Goal: Task Accomplishment & Management: Manage account settings

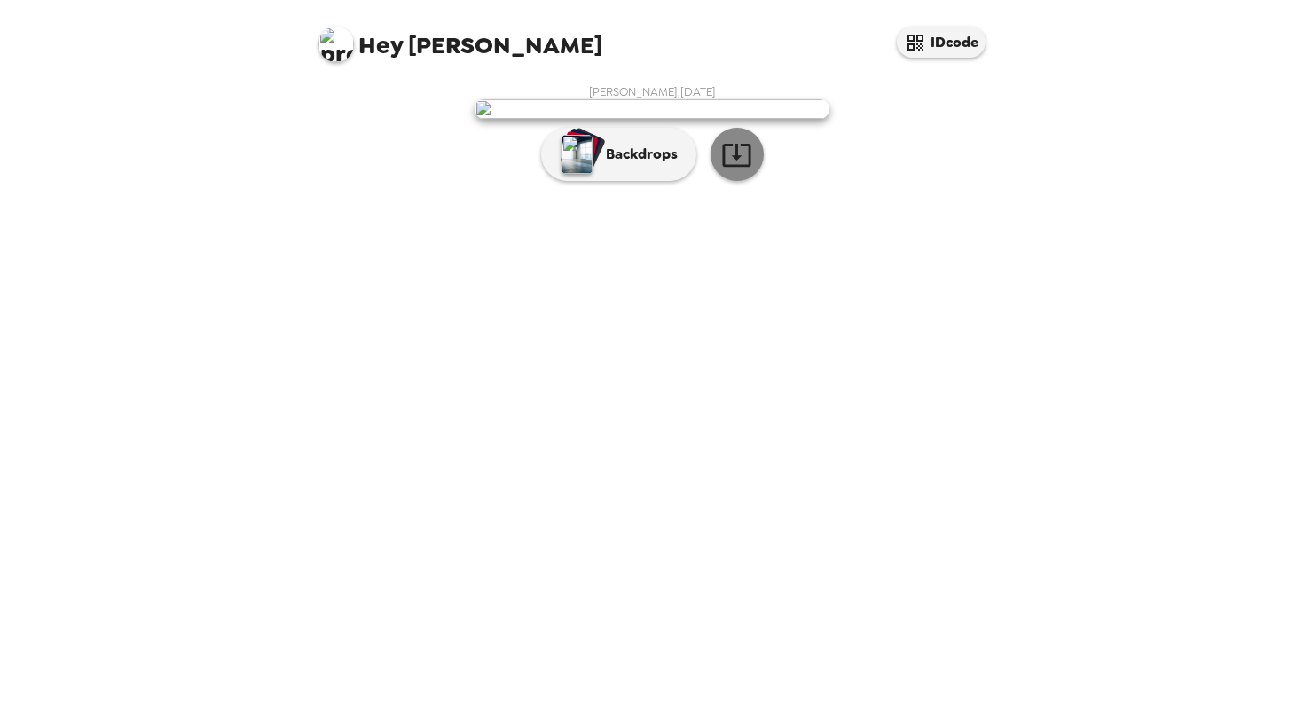
click at [739, 170] on icon "button" at bounding box center [736, 154] width 31 height 31
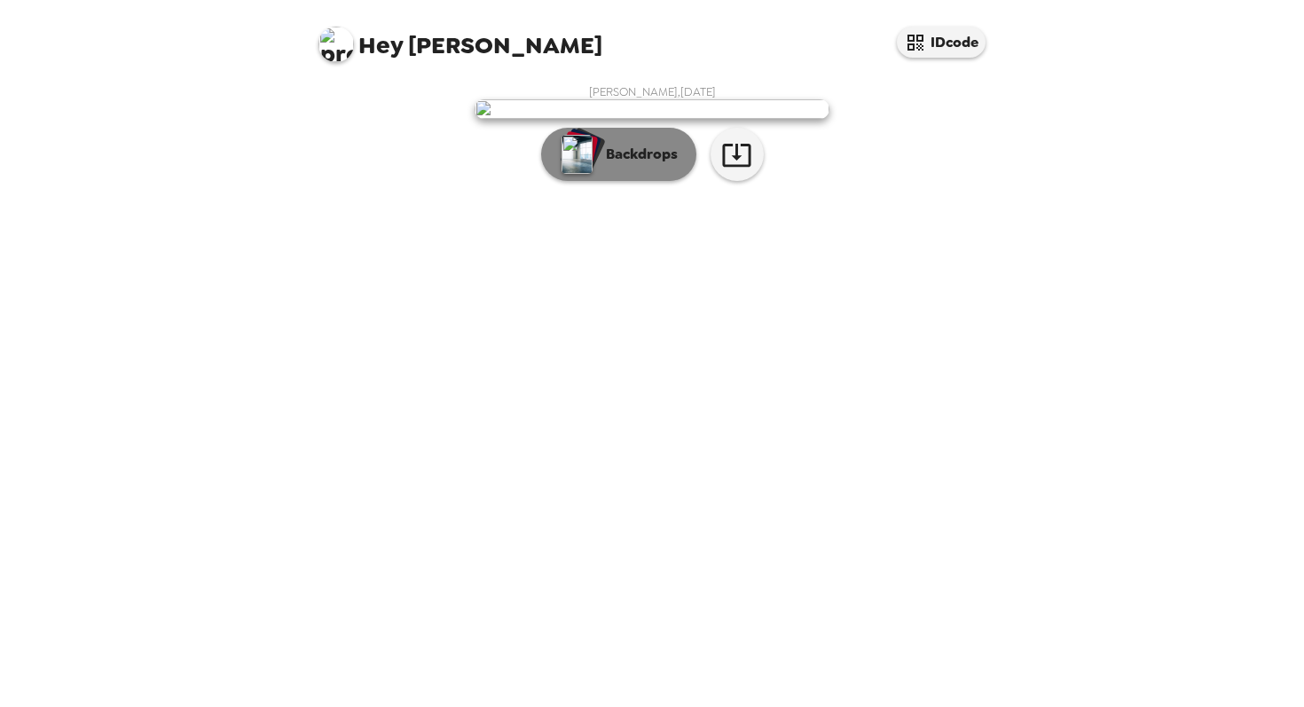
click at [648, 165] on p "Backdrops" at bounding box center [637, 154] width 81 height 21
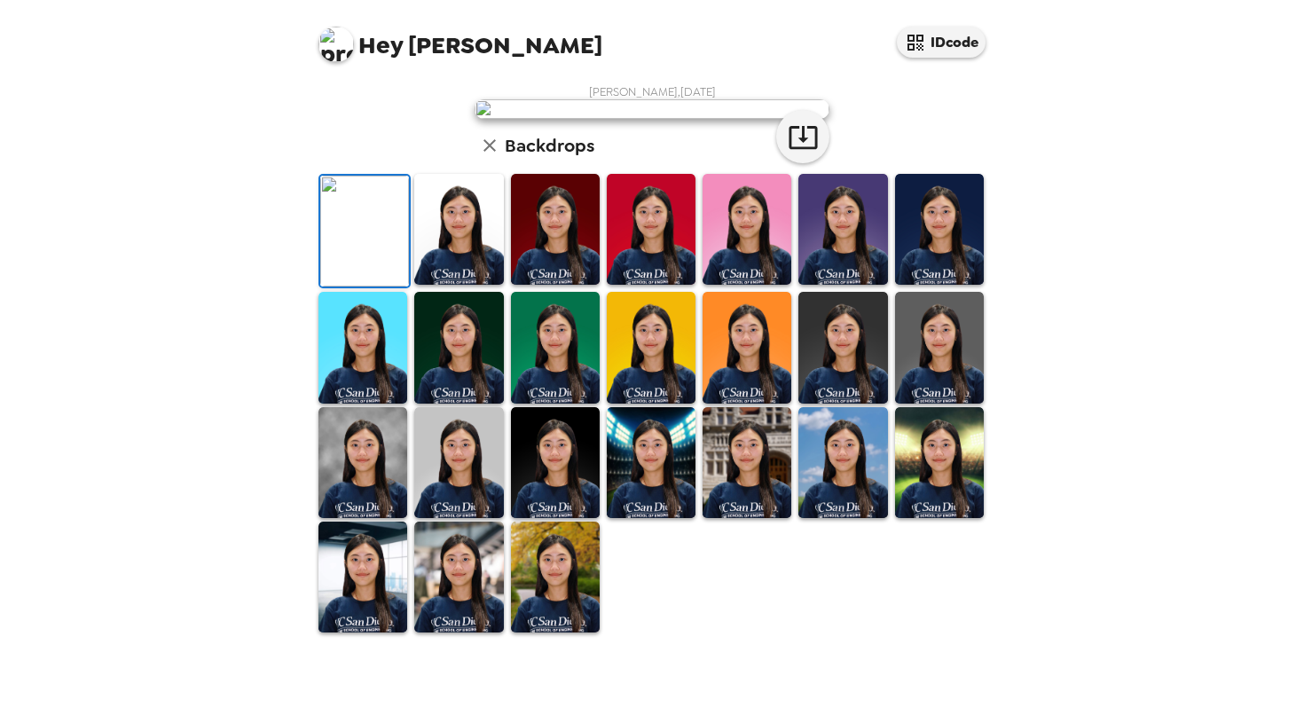
click at [1048, 328] on div "Hey [PERSON_NAME] IDcode [PERSON_NAME] , [DATE] Backdrops" at bounding box center [652, 353] width 1304 height 707
click at [772, 622] on div at bounding box center [655, 403] width 681 height 462
click at [449, 248] on img at bounding box center [458, 229] width 89 height 111
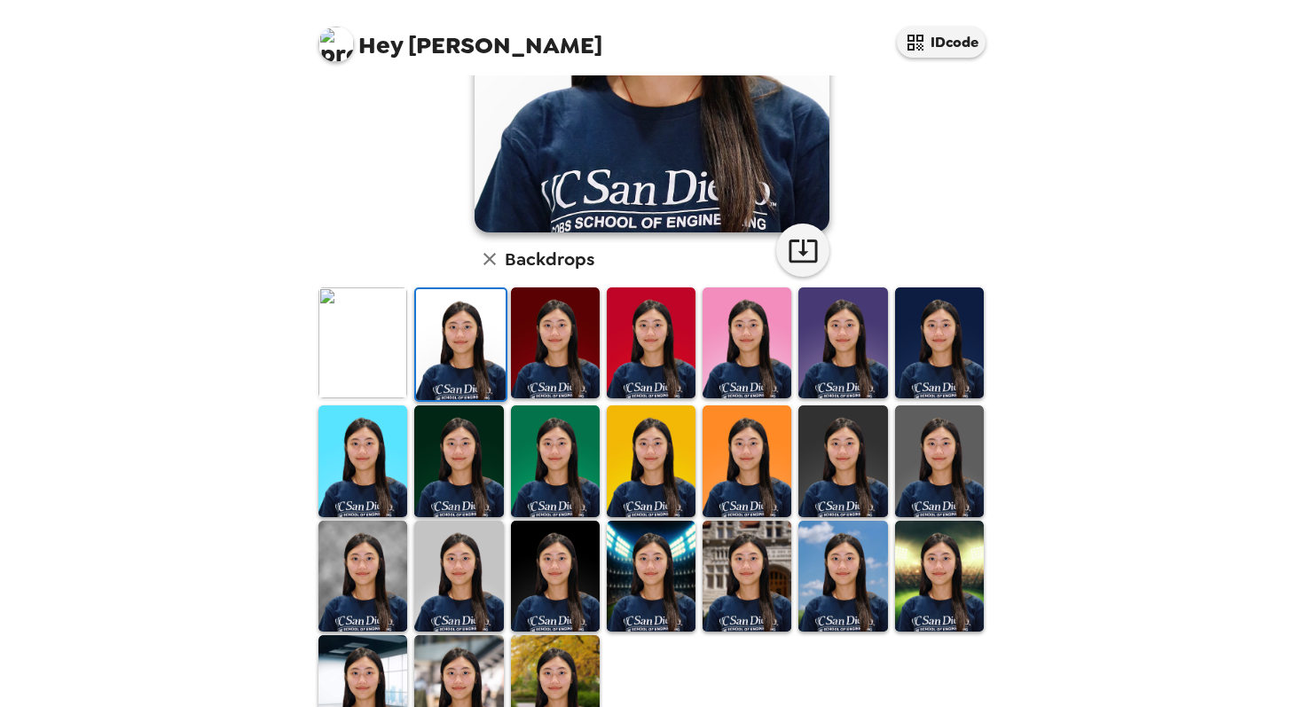
scroll to position [278, 0]
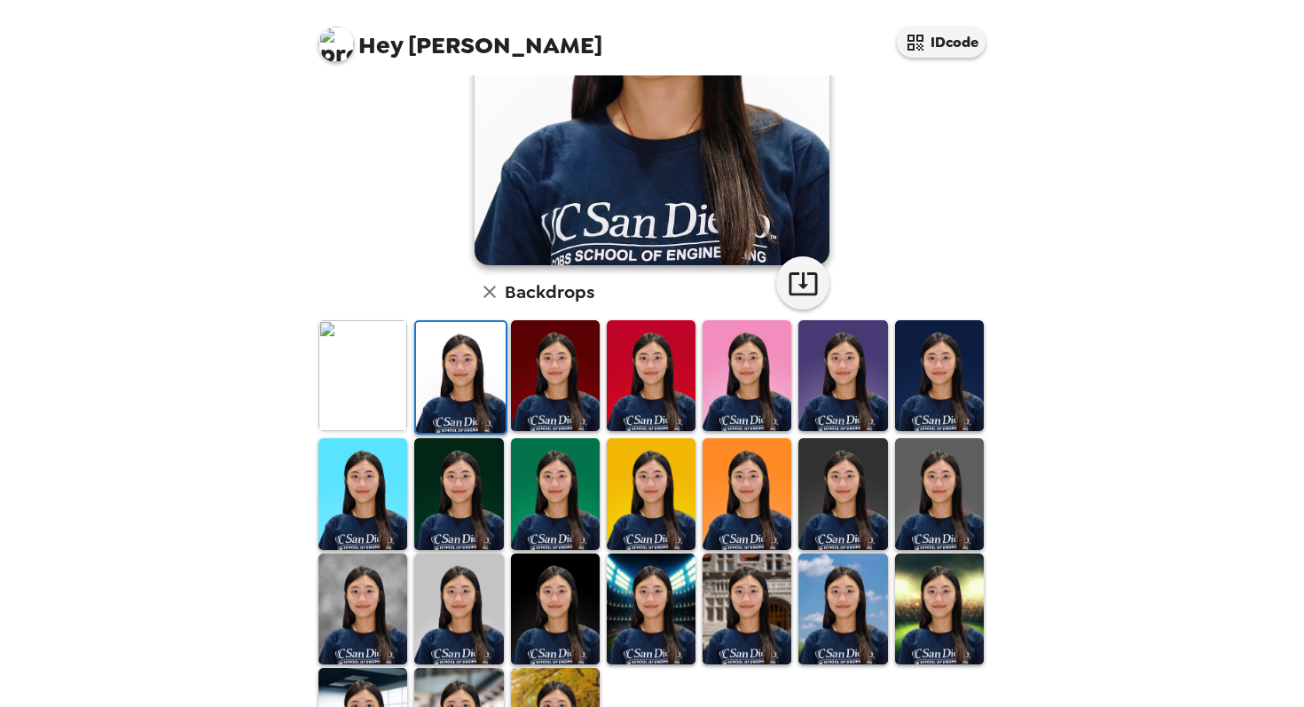
click at [923, 177] on div "[PERSON_NAME] , [DATE] Backdrops" at bounding box center [652, 294] width 674 height 974
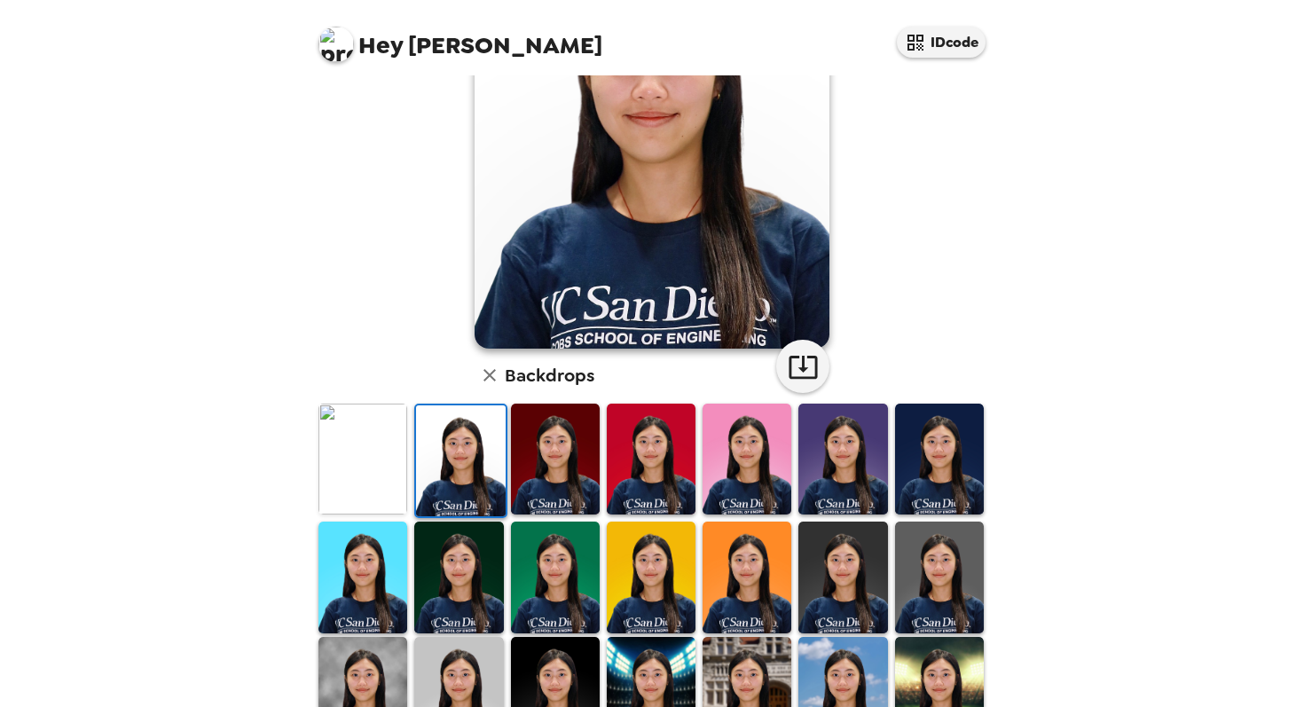
scroll to position [157, 0]
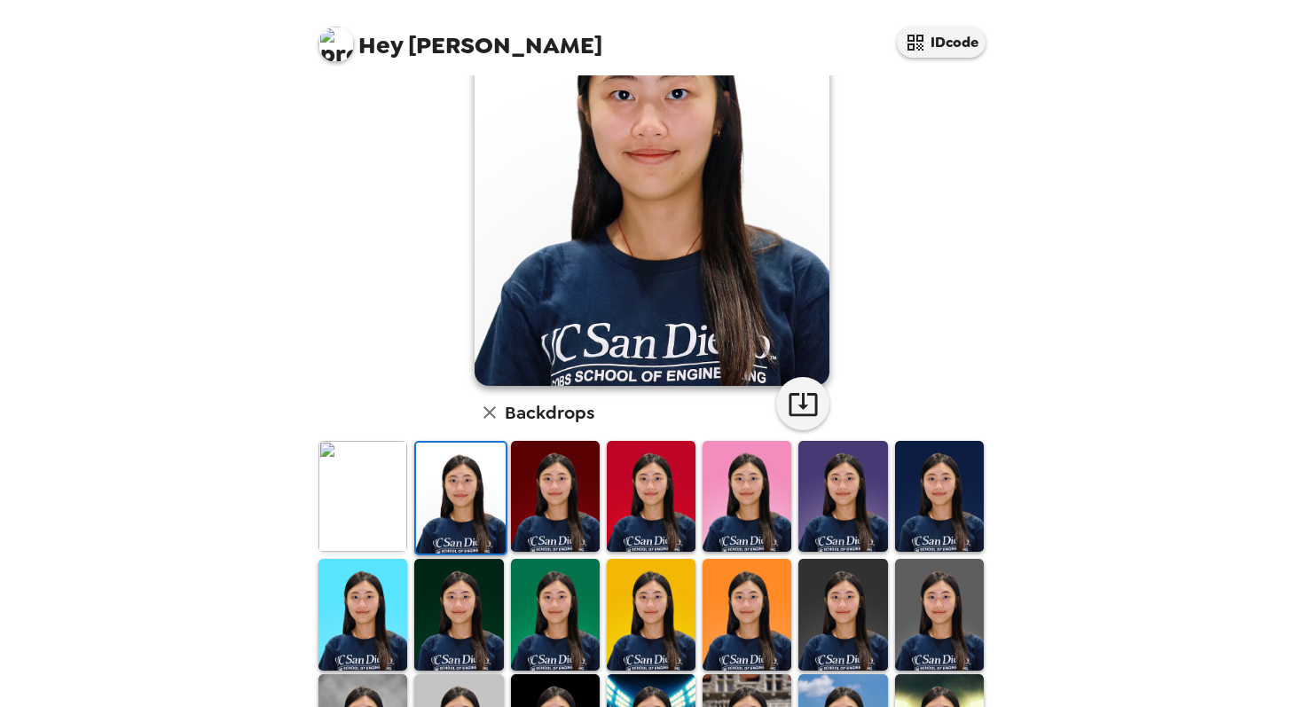
click at [343, 517] on img at bounding box center [362, 496] width 89 height 111
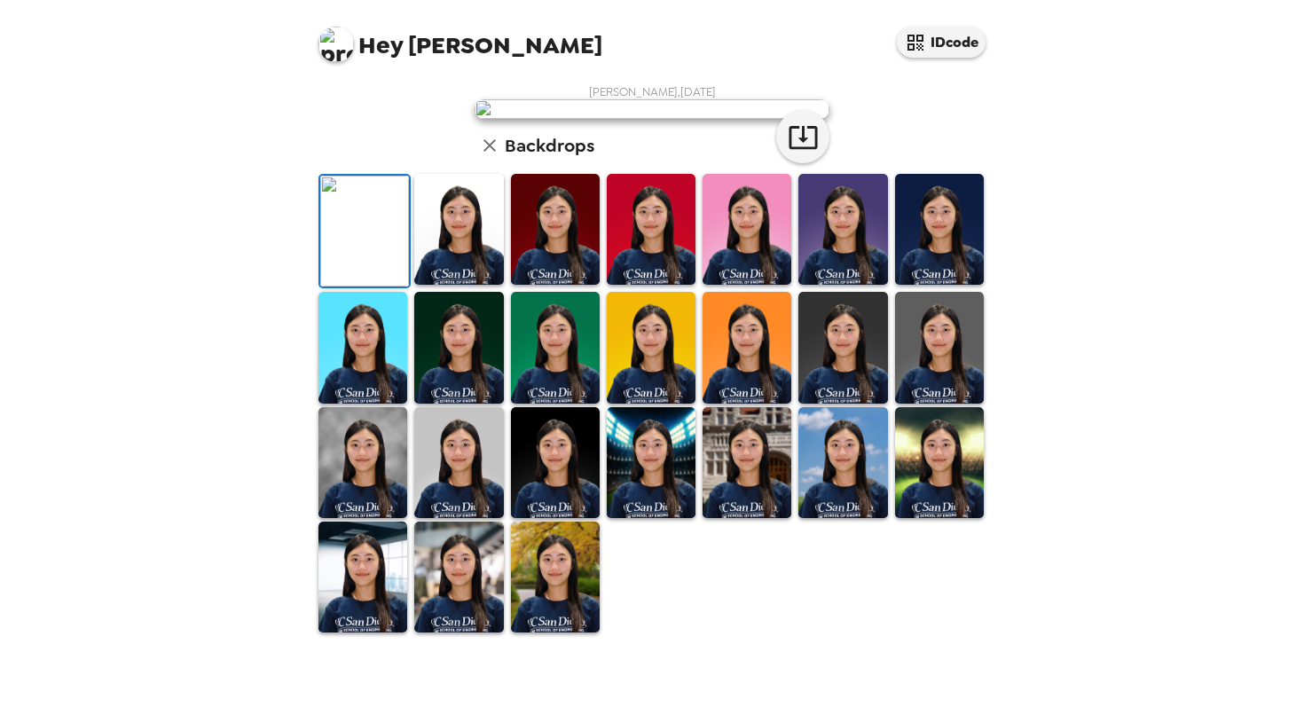
click at [444, 285] on img at bounding box center [458, 229] width 89 height 111
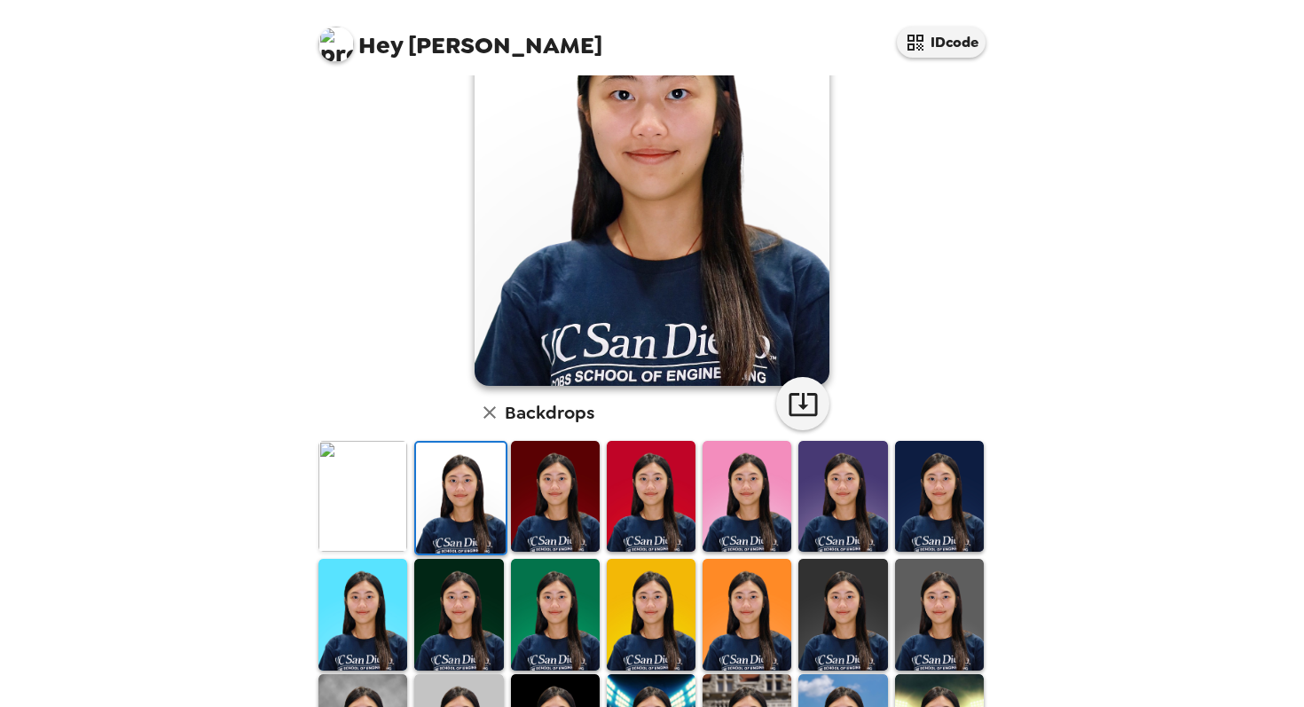
click at [538, 507] on img at bounding box center [555, 496] width 89 height 111
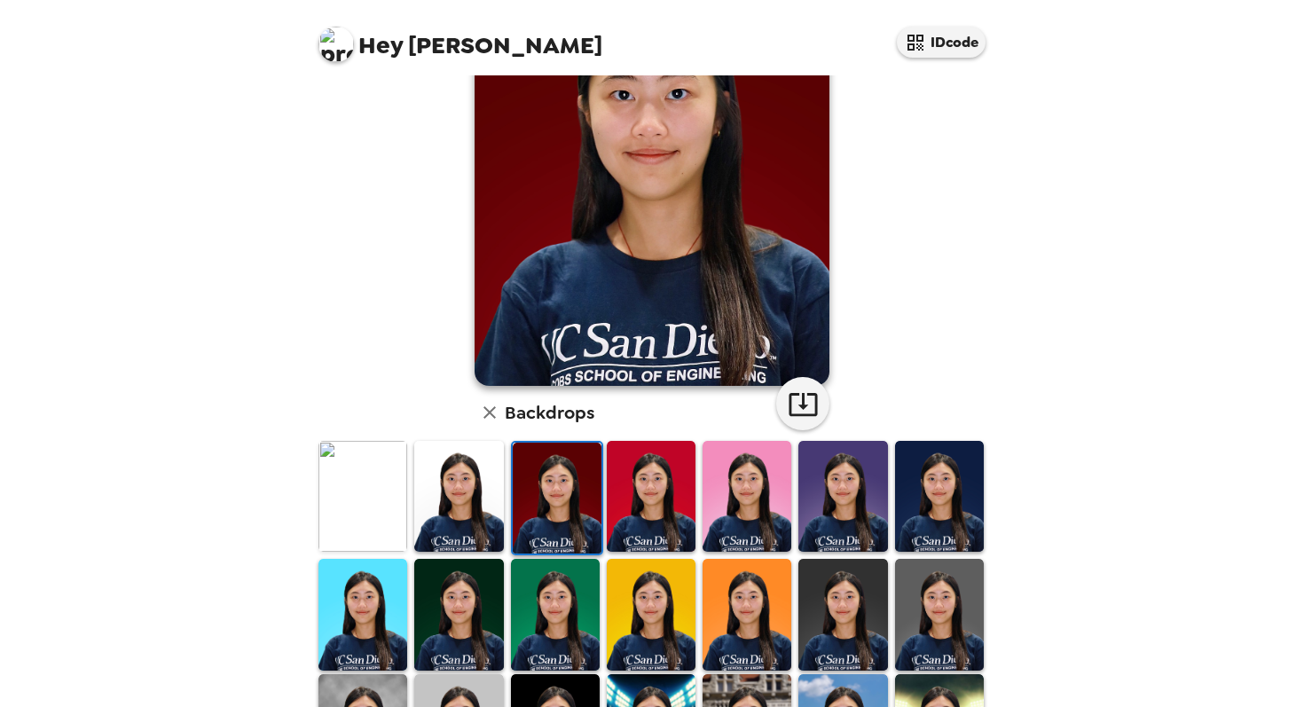
click at [648, 512] on img at bounding box center [651, 496] width 89 height 111
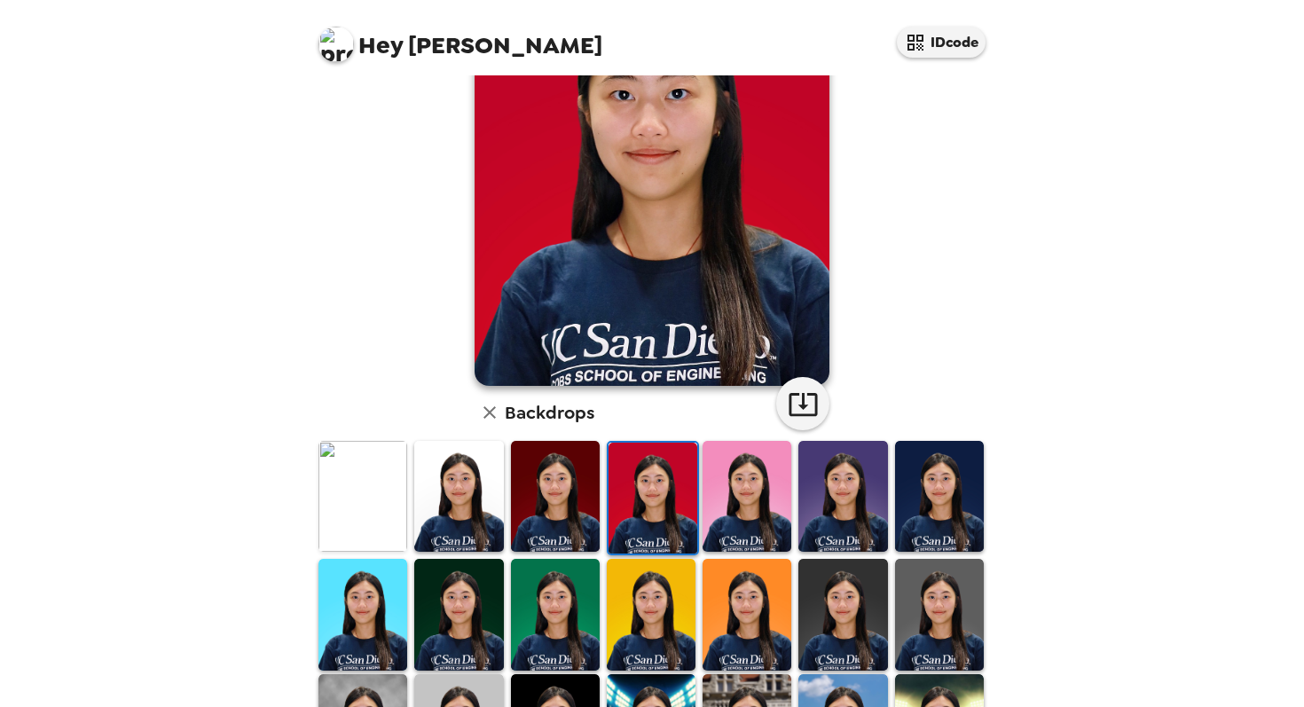
click at [779, 508] on img at bounding box center [747, 496] width 89 height 111
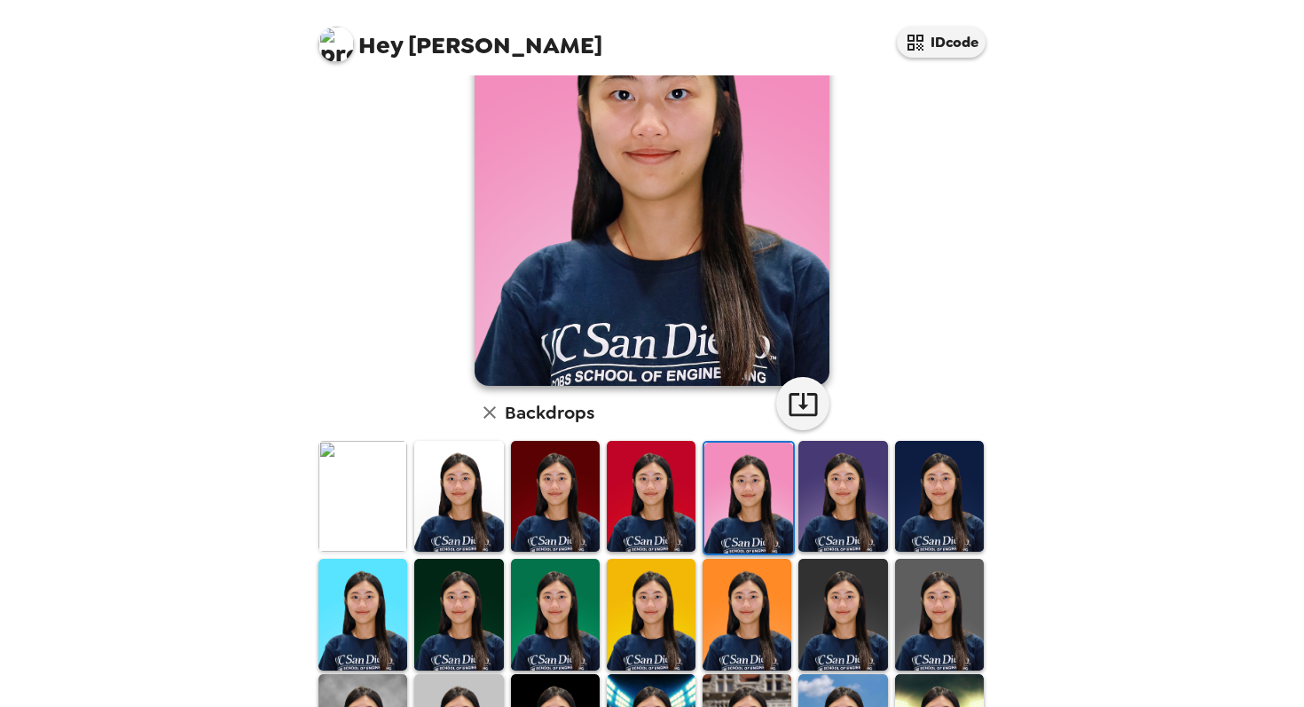
click at [481, 491] on img at bounding box center [458, 496] width 89 height 111
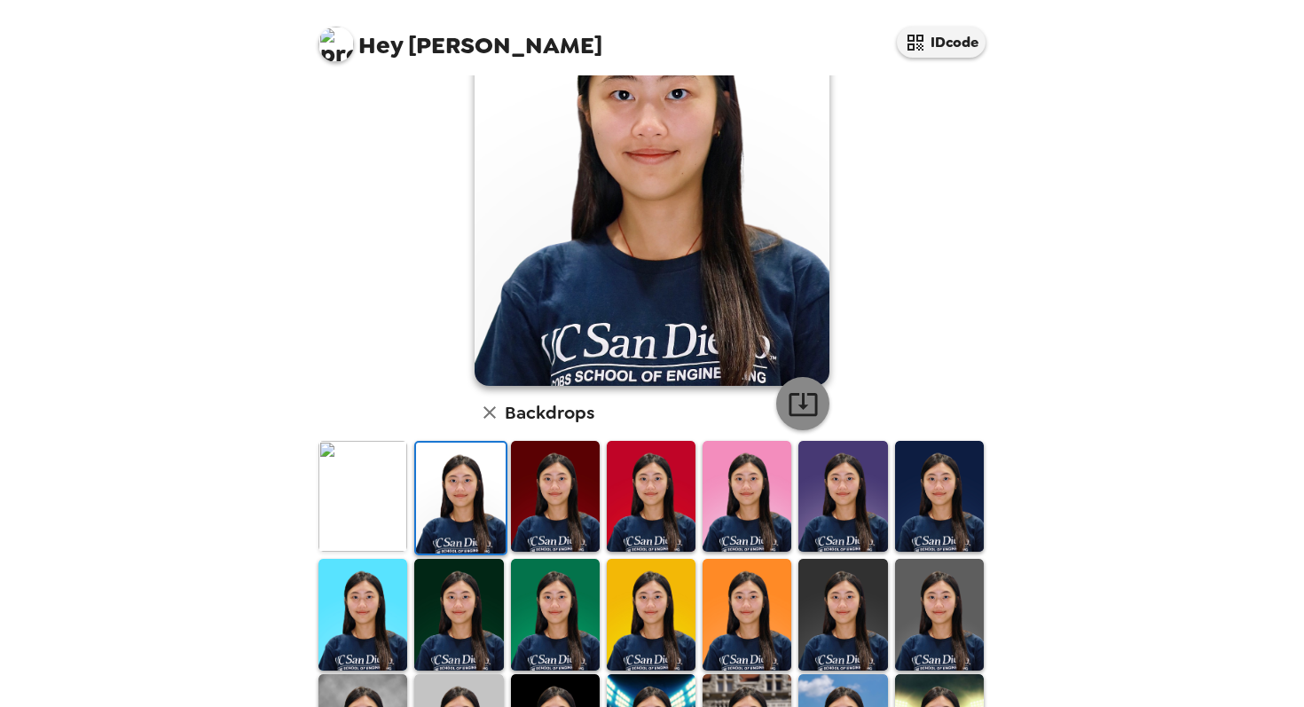
click at [800, 401] on icon "button" at bounding box center [803, 404] width 31 height 31
click at [909, 470] on img at bounding box center [939, 496] width 89 height 111
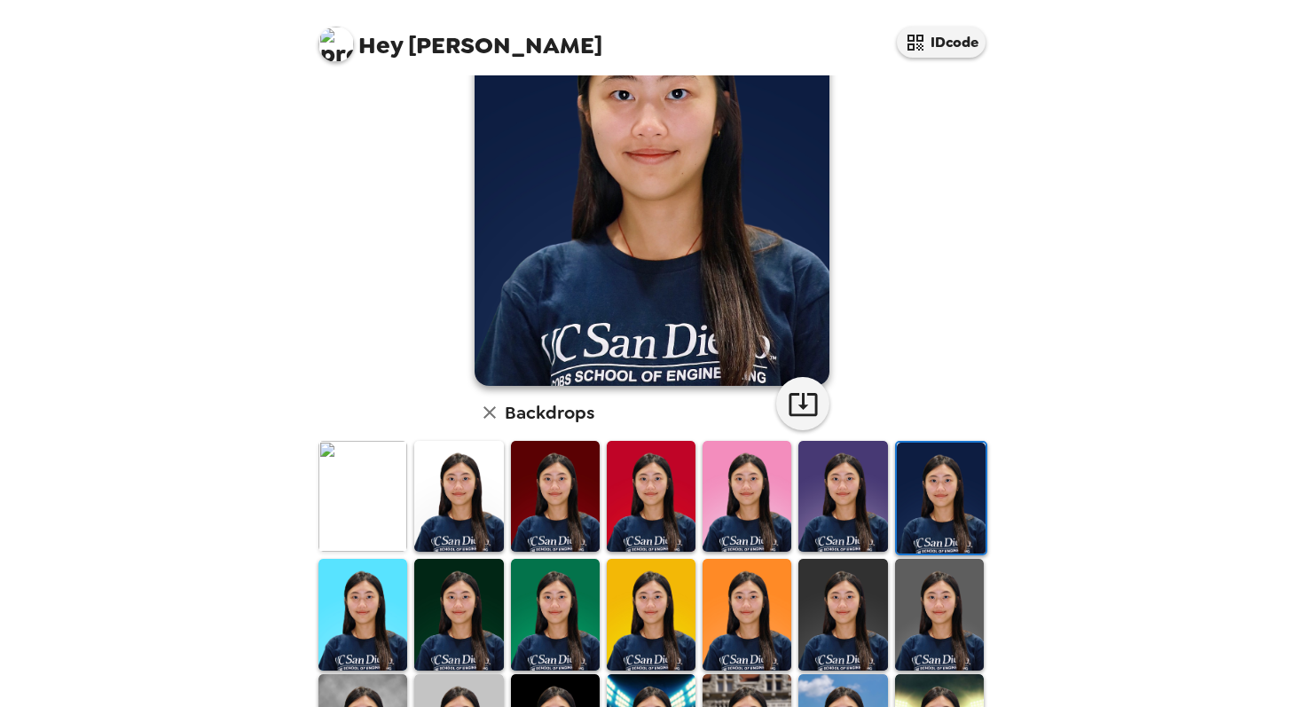
scroll to position [0, 0]
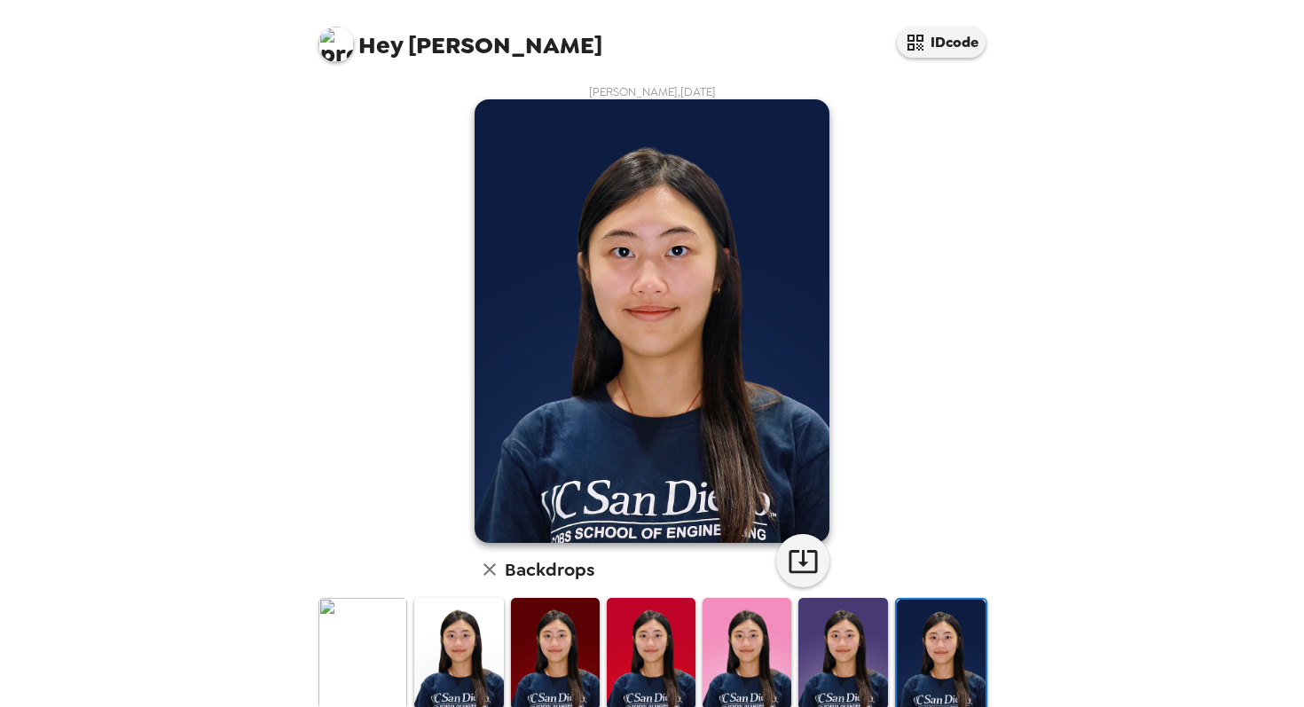
click at [778, 547] on div "[PERSON_NAME] , [DATE] Backdrops" at bounding box center [652, 571] width 674 height 974
click at [792, 557] on icon "button" at bounding box center [803, 561] width 31 height 31
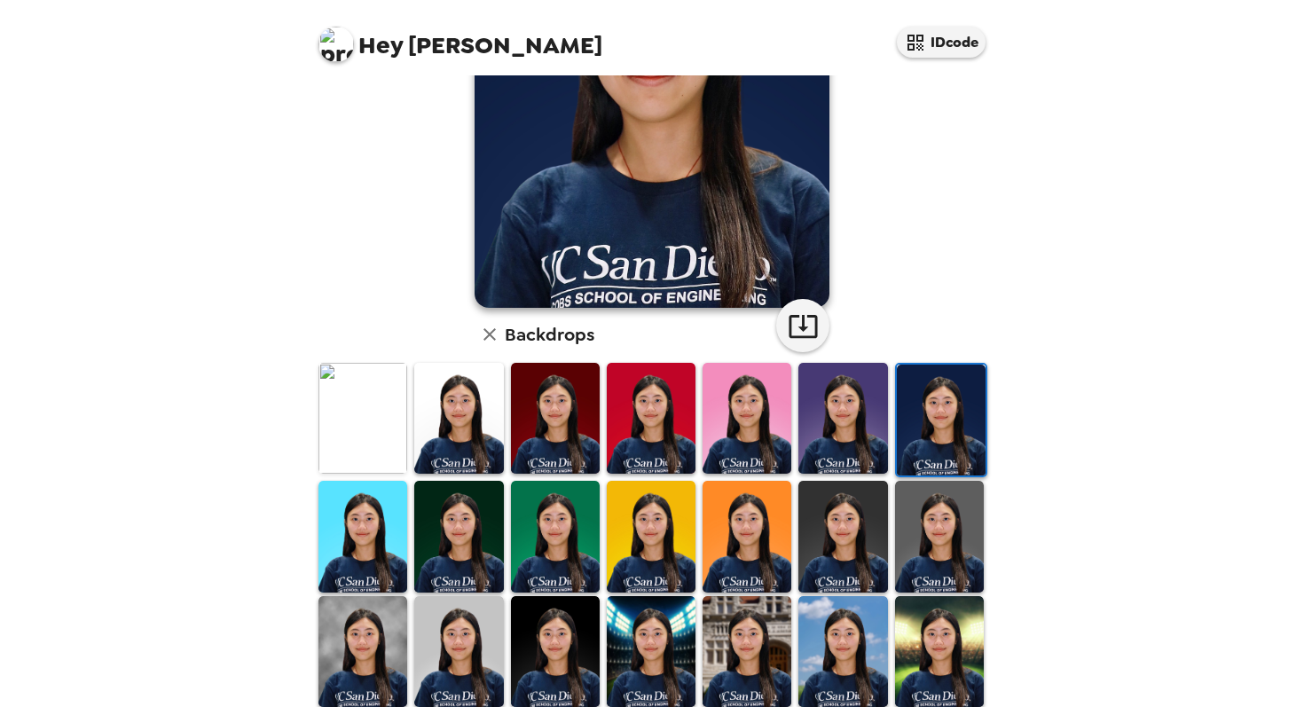
scroll to position [236, 0]
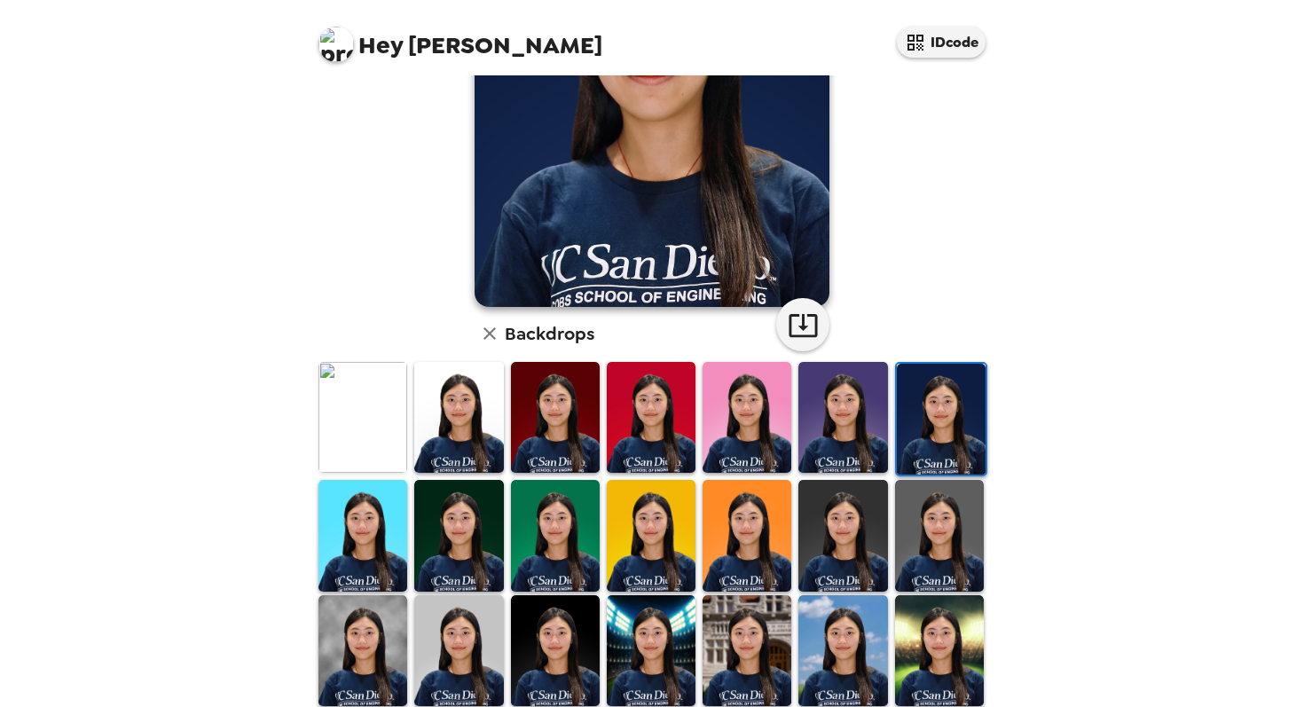
click at [947, 536] on img at bounding box center [939, 535] width 89 height 111
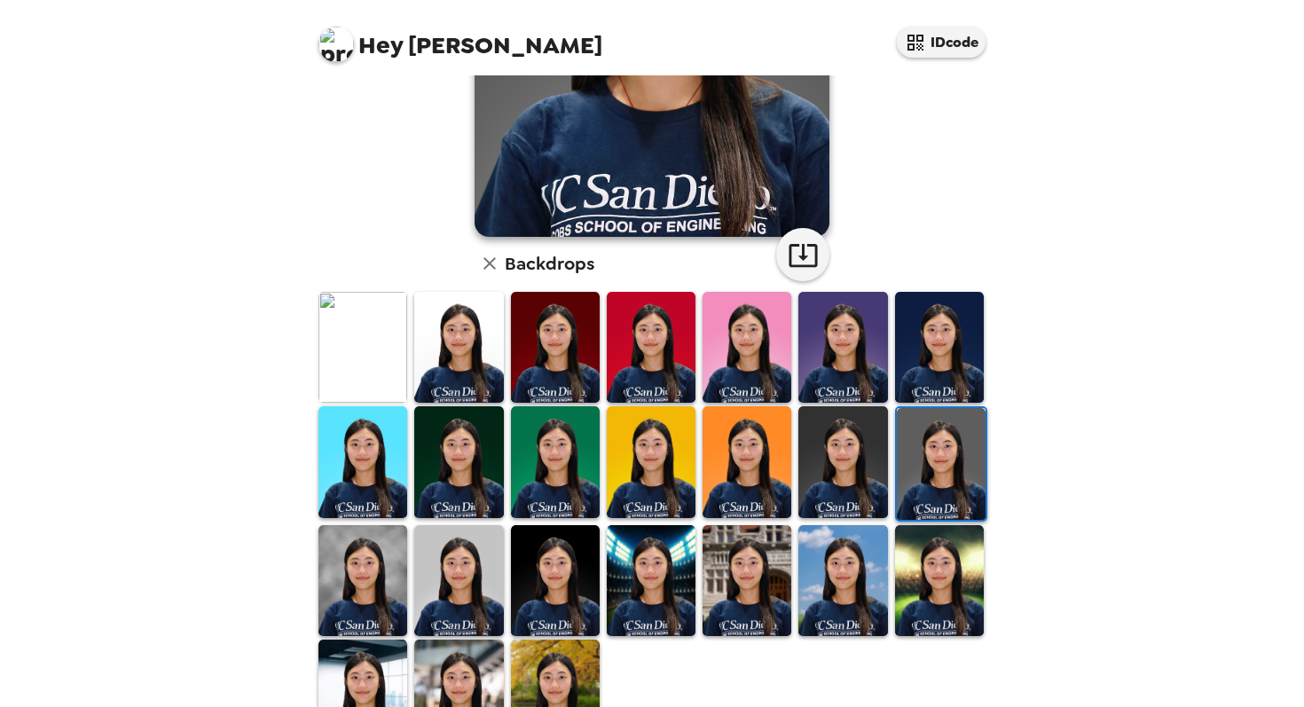
scroll to position [308, 0]
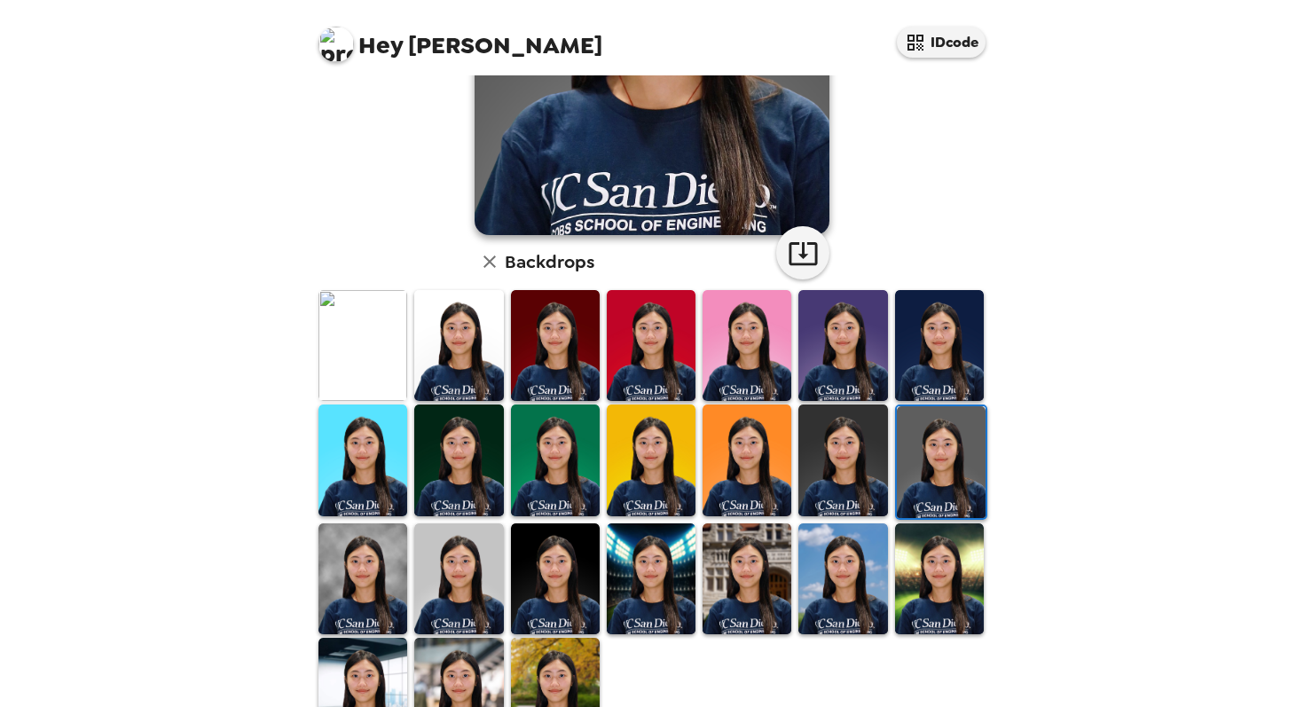
click at [863, 452] on img at bounding box center [842, 460] width 89 height 111
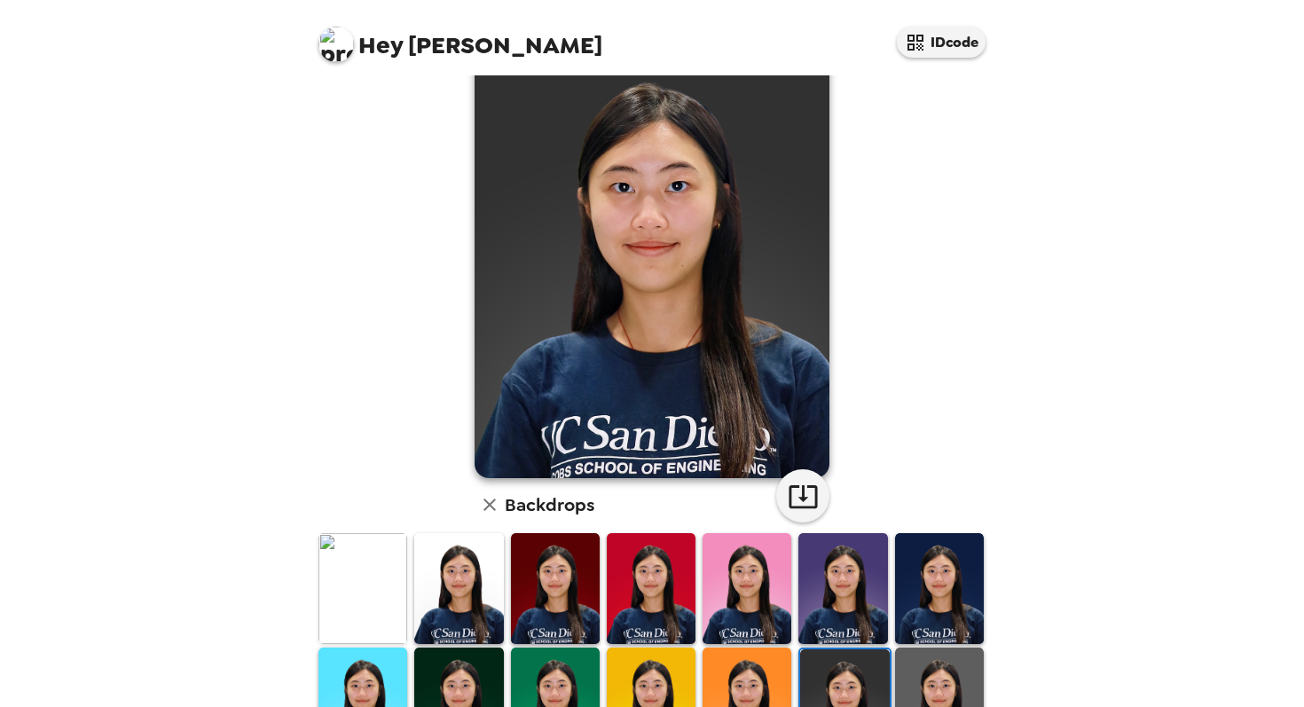
scroll to position [60, 0]
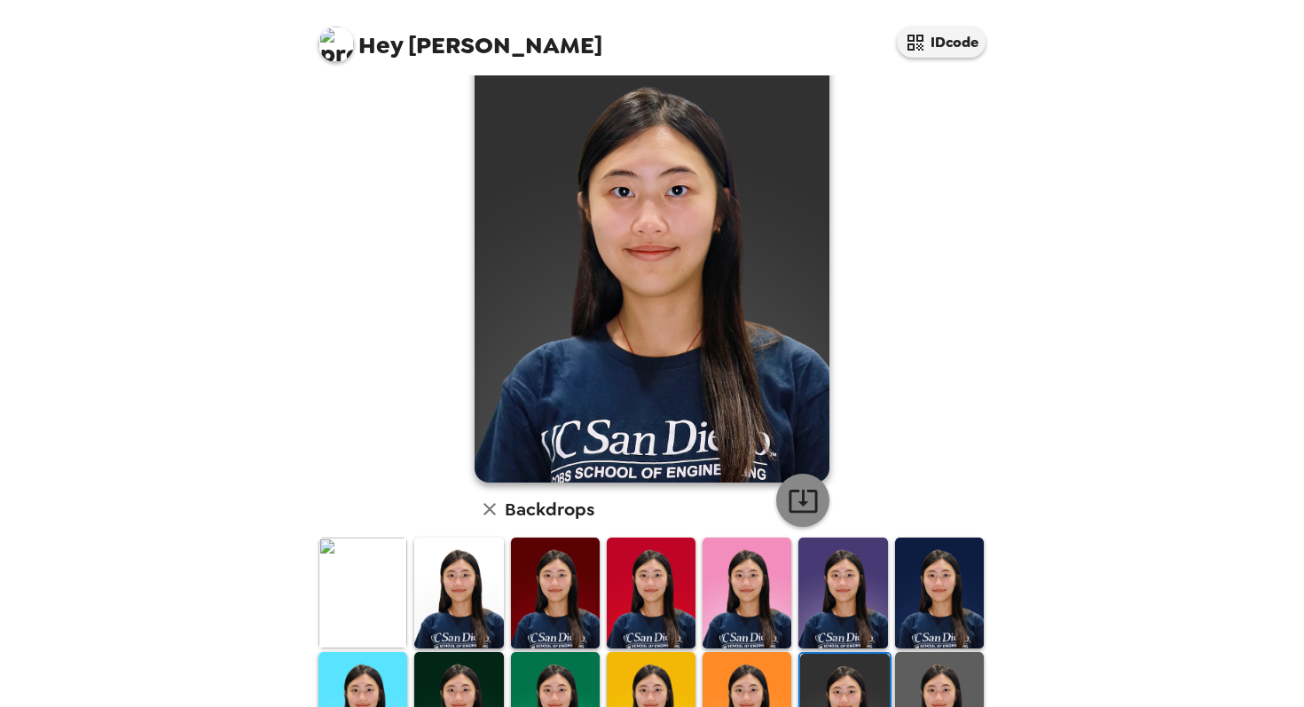
click at [805, 497] on icon "button" at bounding box center [803, 500] width 31 height 31
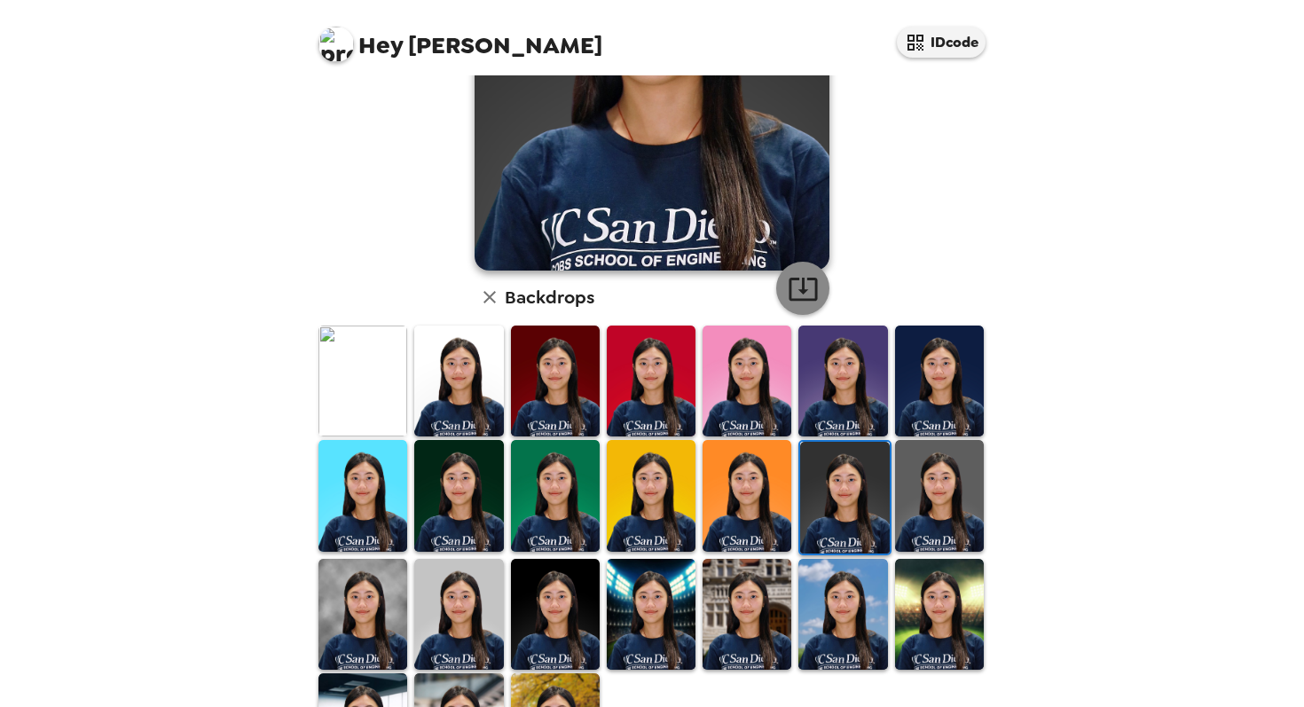
scroll to position [278, 0]
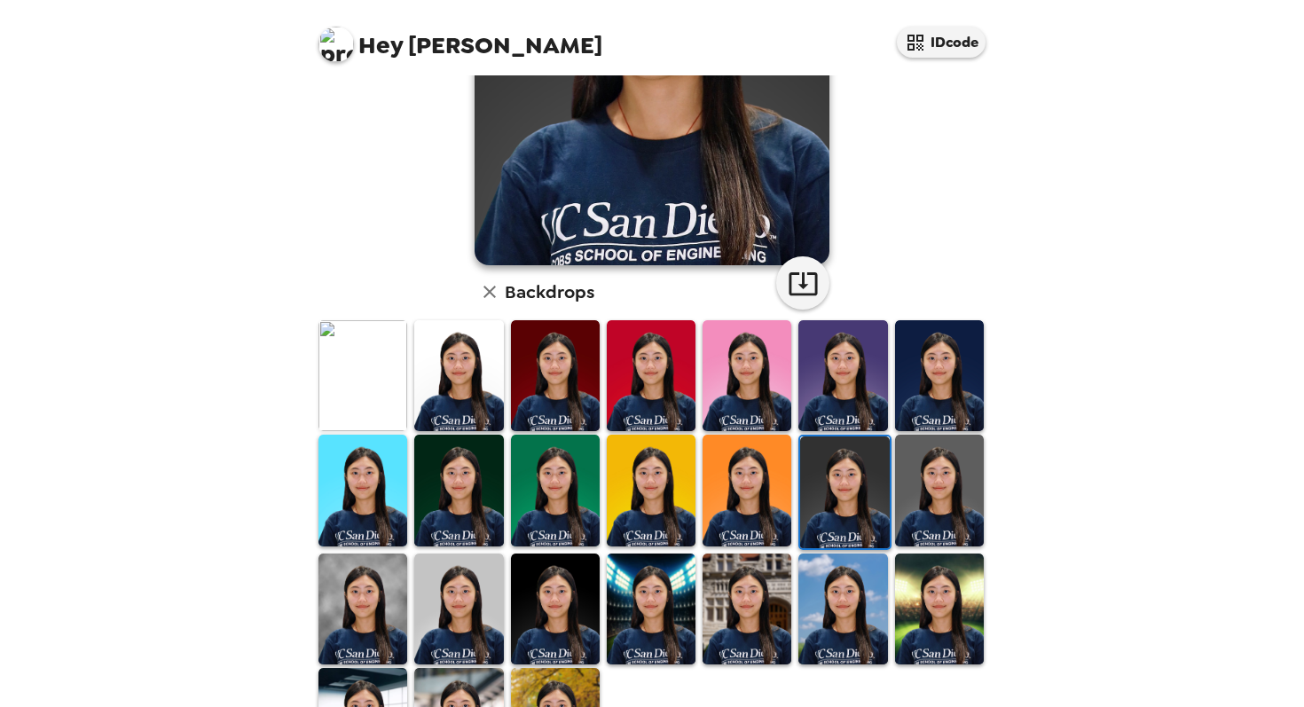
click at [648, 501] on img at bounding box center [651, 490] width 89 height 111
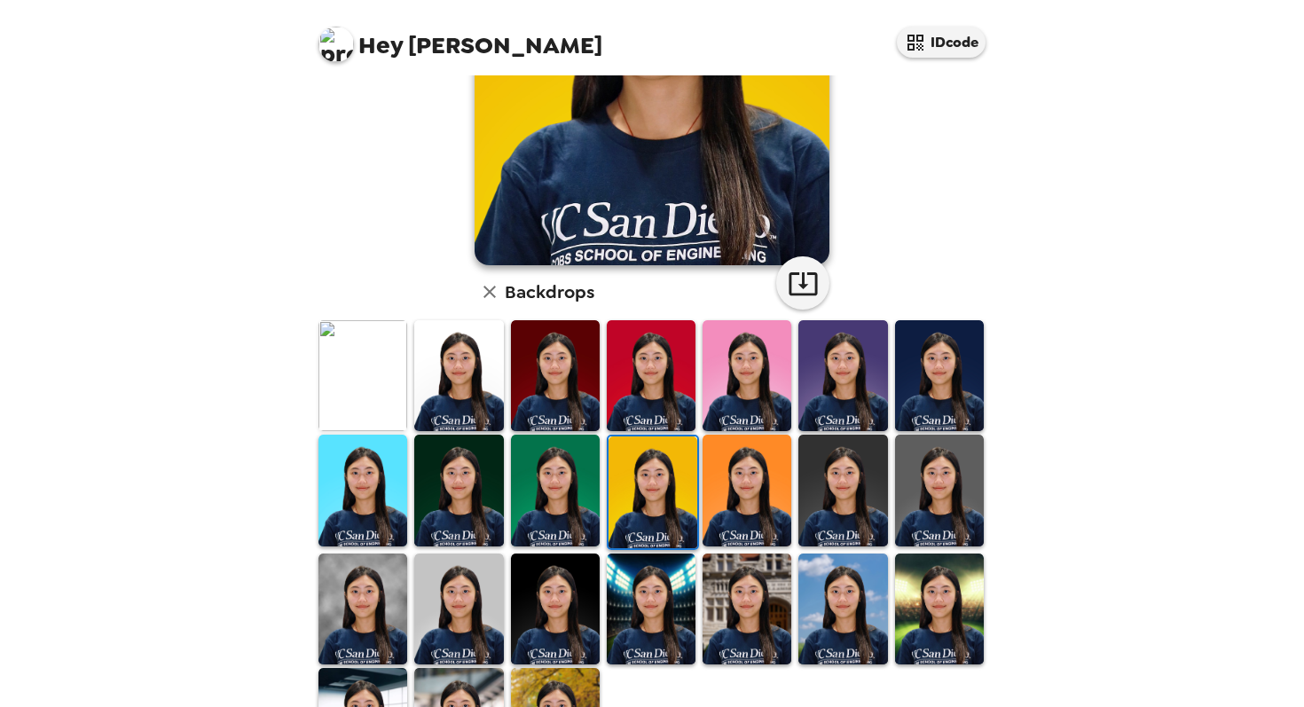
click at [365, 604] on img at bounding box center [362, 609] width 89 height 111
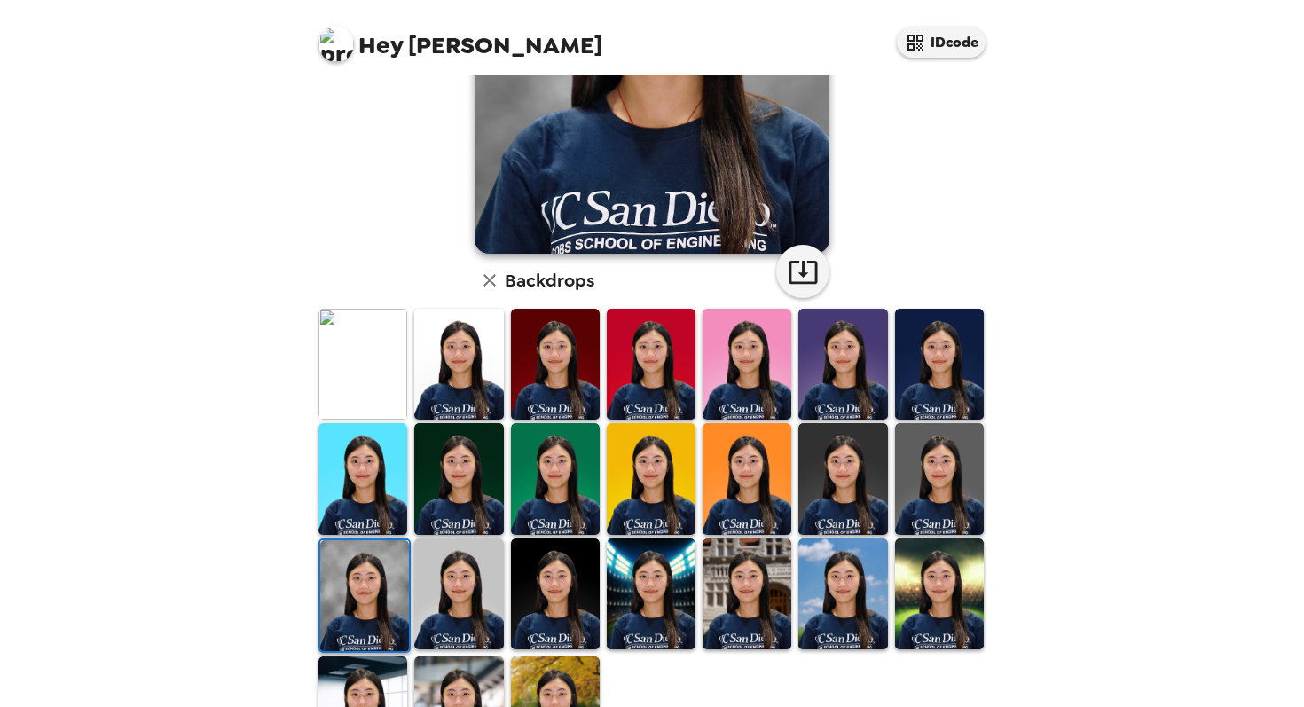
scroll to position [300, 0]
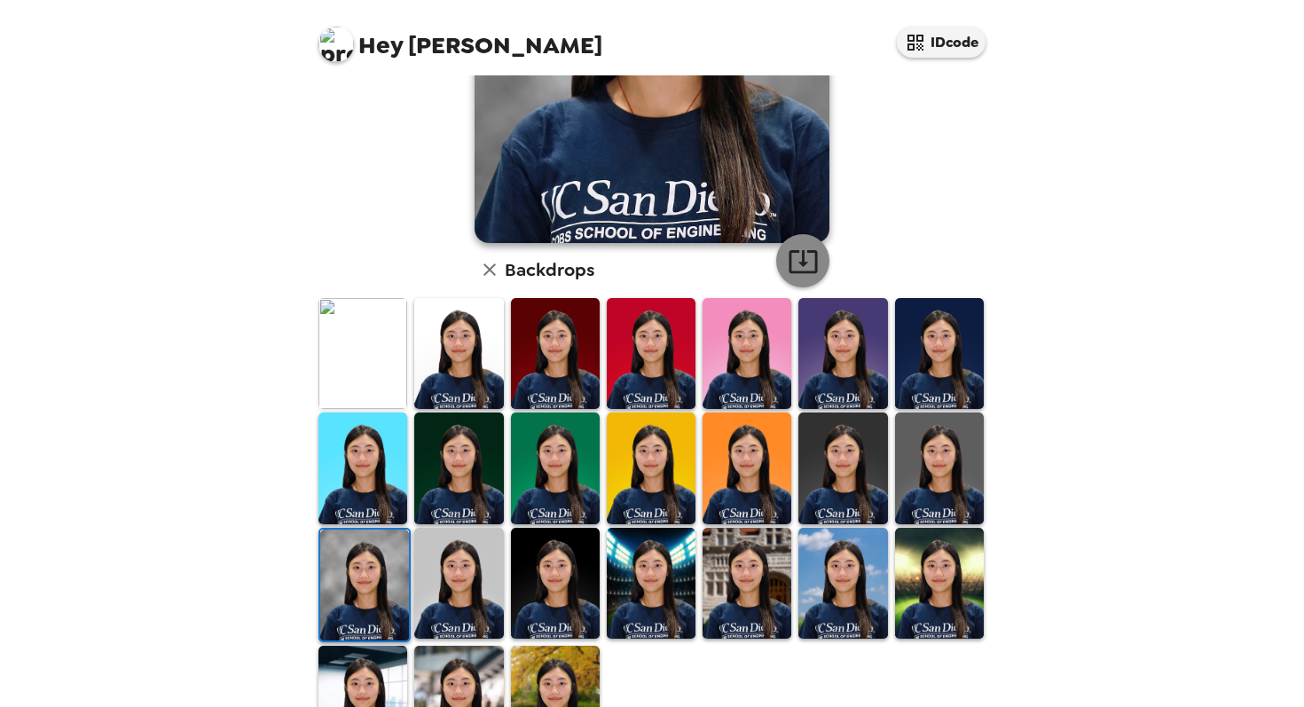
click at [810, 255] on icon "button" at bounding box center [803, 261] width 31 height 31
click at [468, 572] on img at bounding box center [458, 583] width 89 height 111
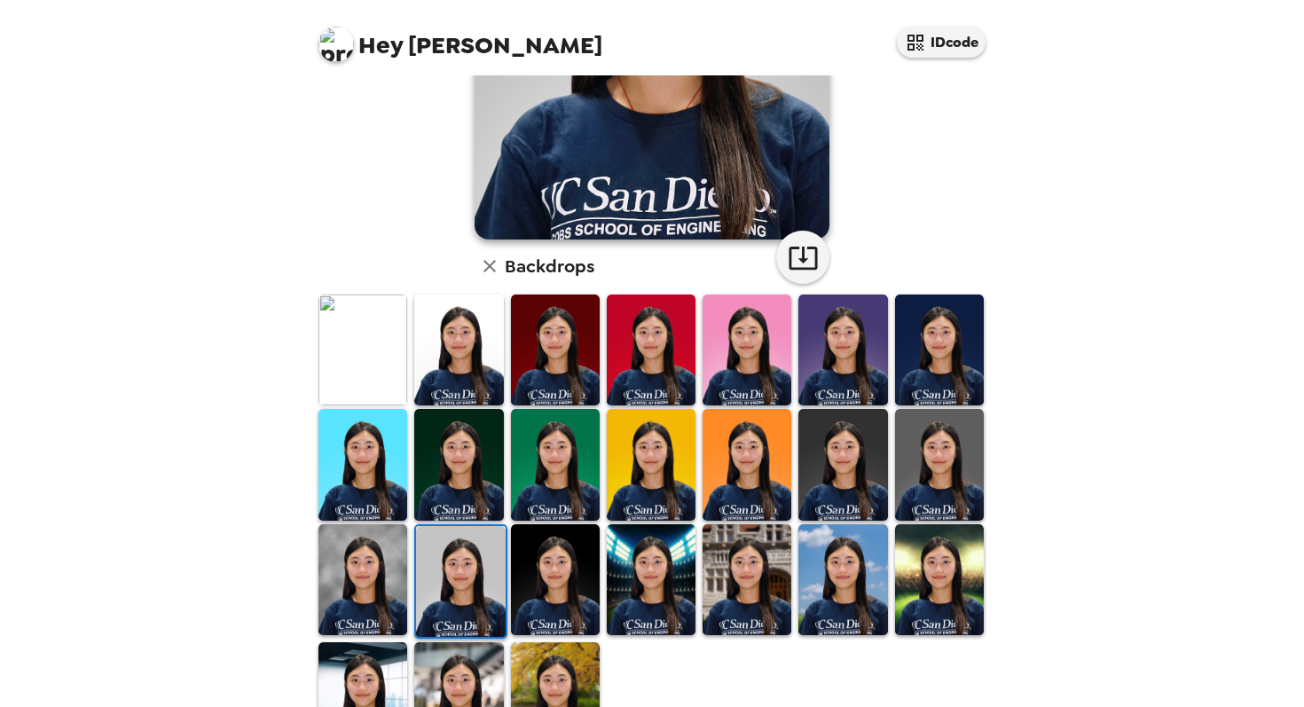
scroll to position [379, 0]
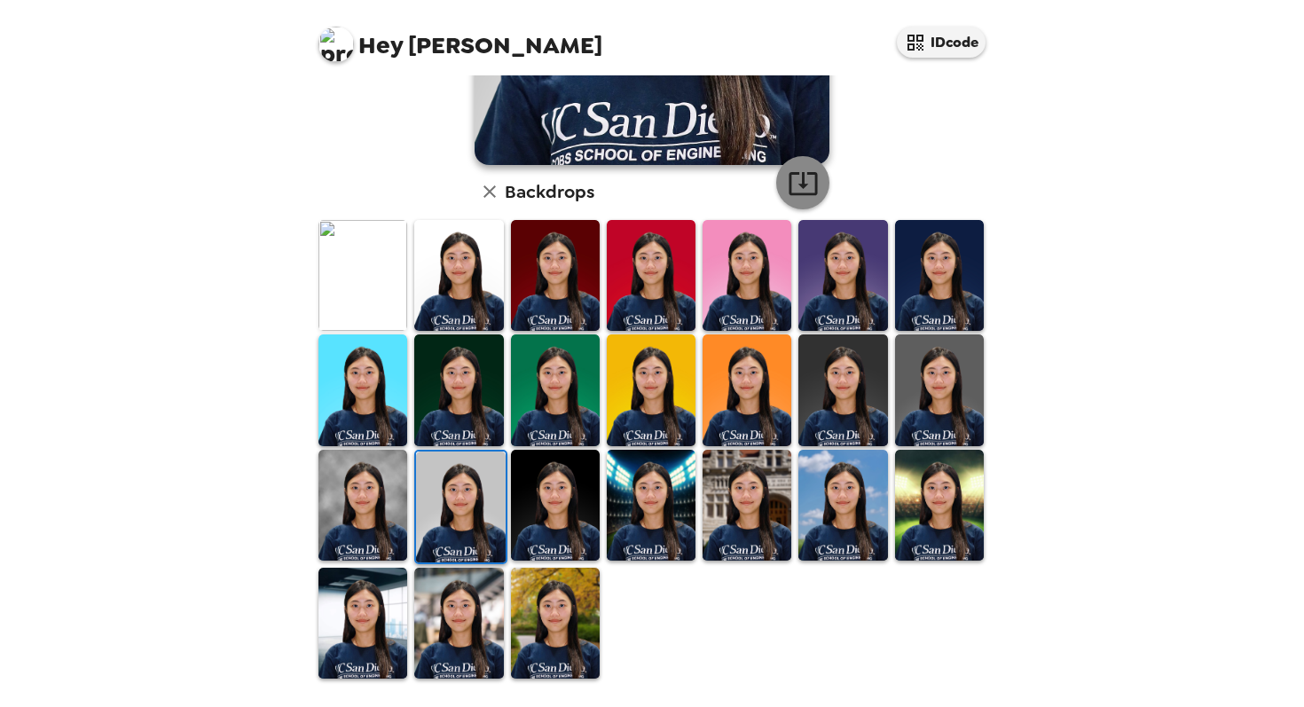
click at [815, 189] on icon "button" at bounding box center [803, 183] width 28 height 23
click at [483, 294] on img at bounding box center [458, 275] width 89 height 111
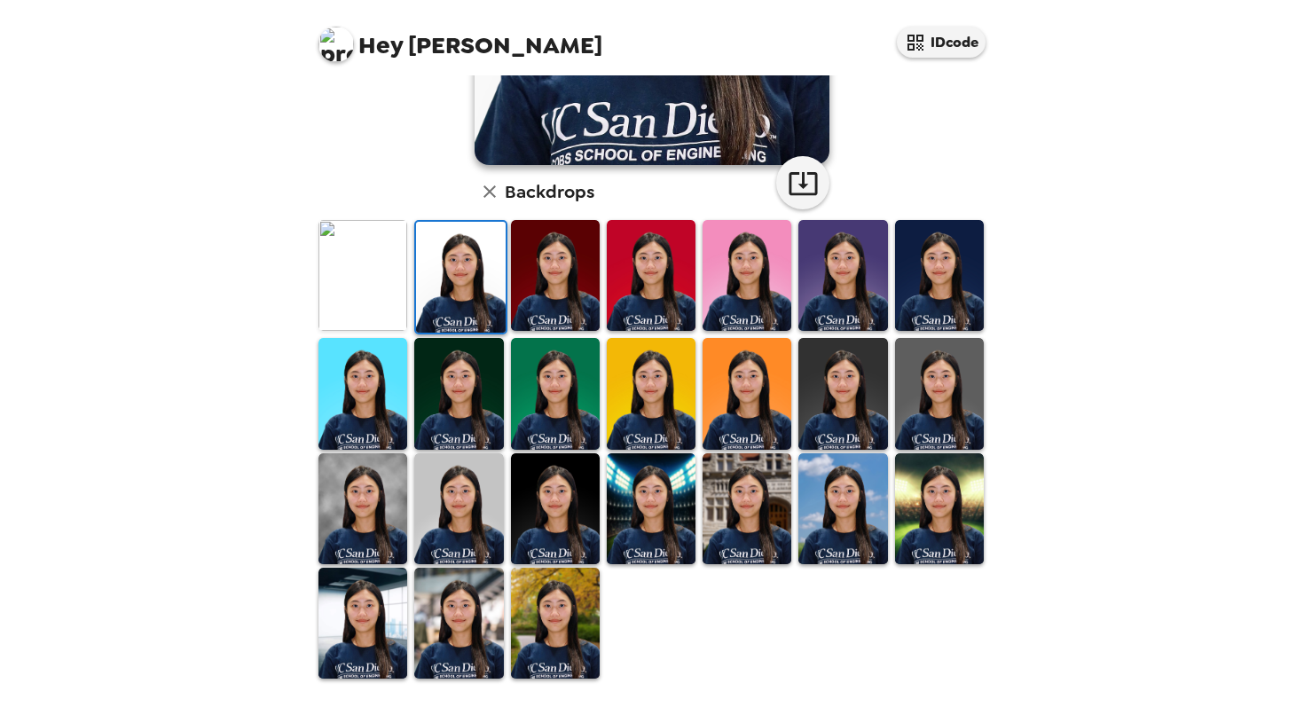
click at [568, 505] on img at bounding box center [555, 508] width 89 height 111
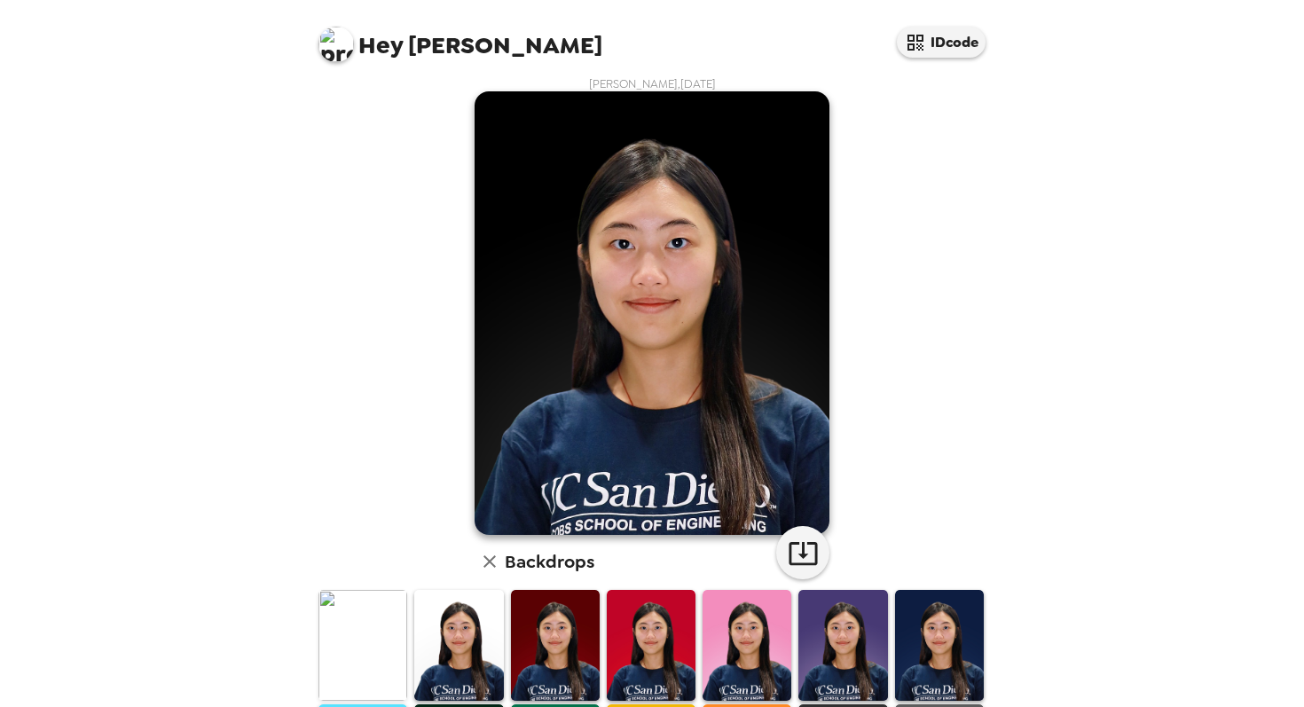
scroll to position [0, 0]
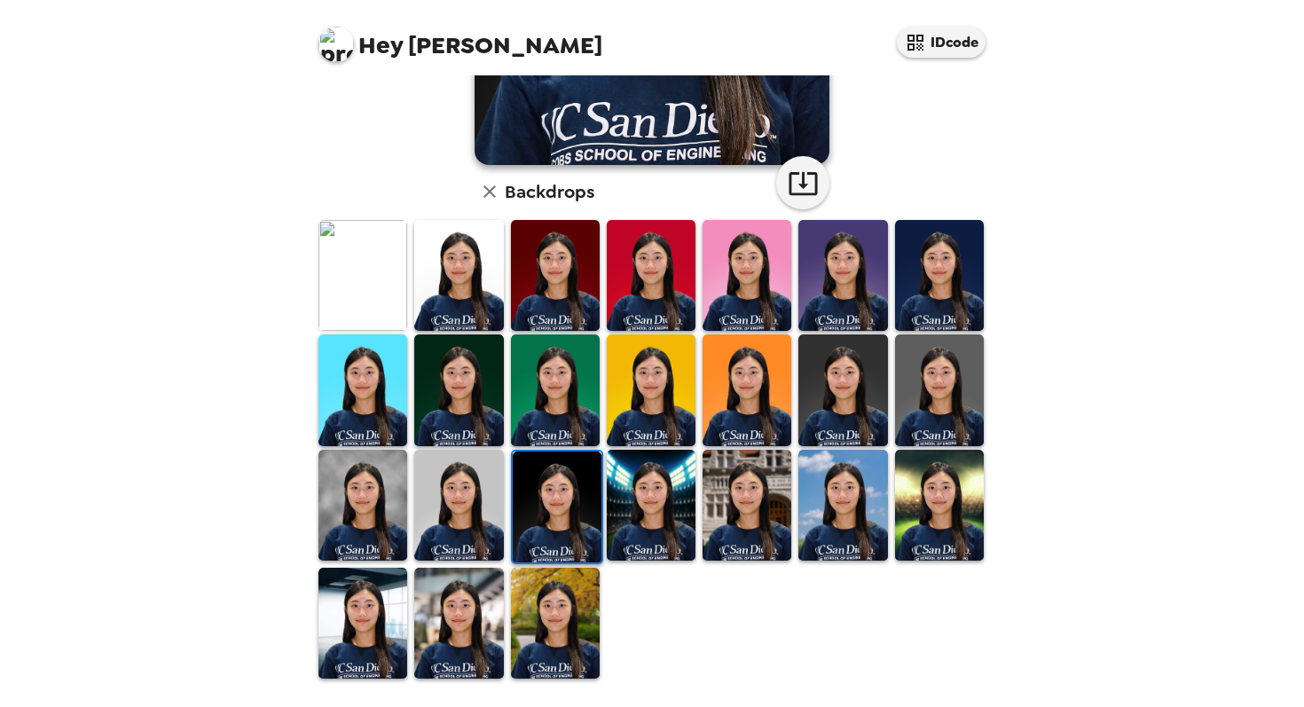
click at [663, 482] on img at bounding box center [651, 505] width 89 height 111
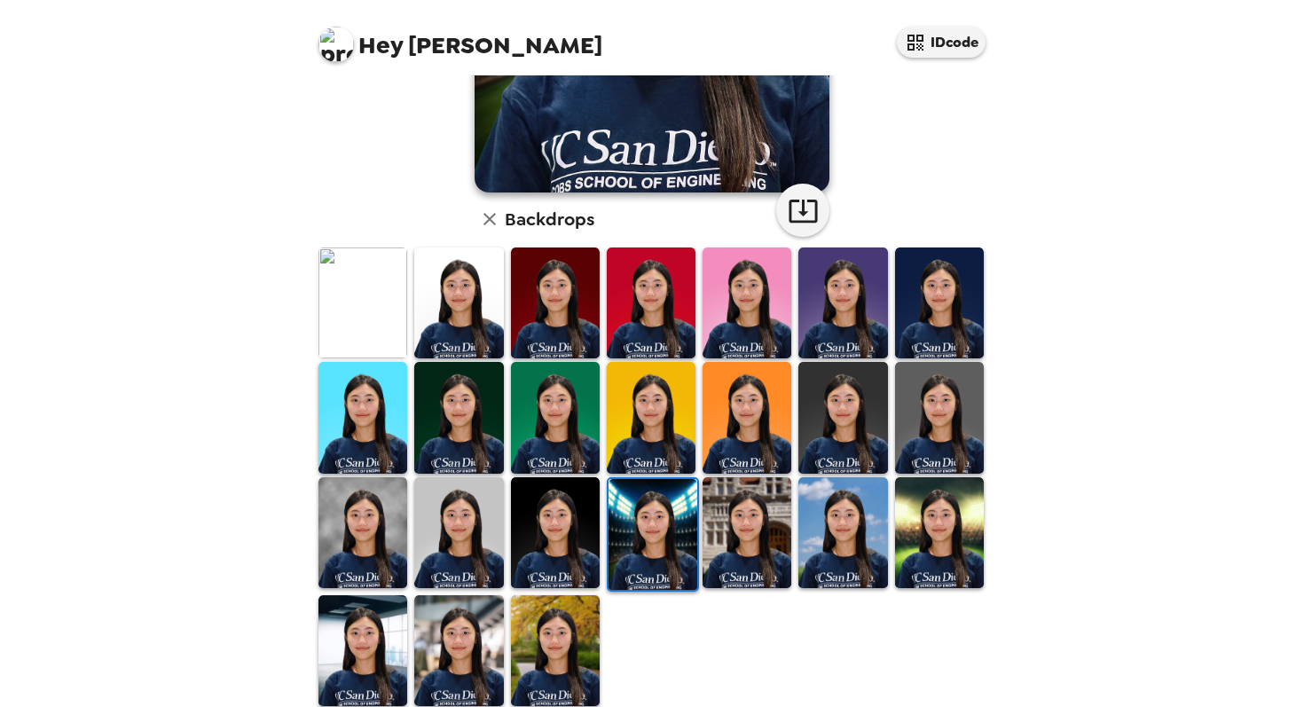
scroll to position [371, 0]
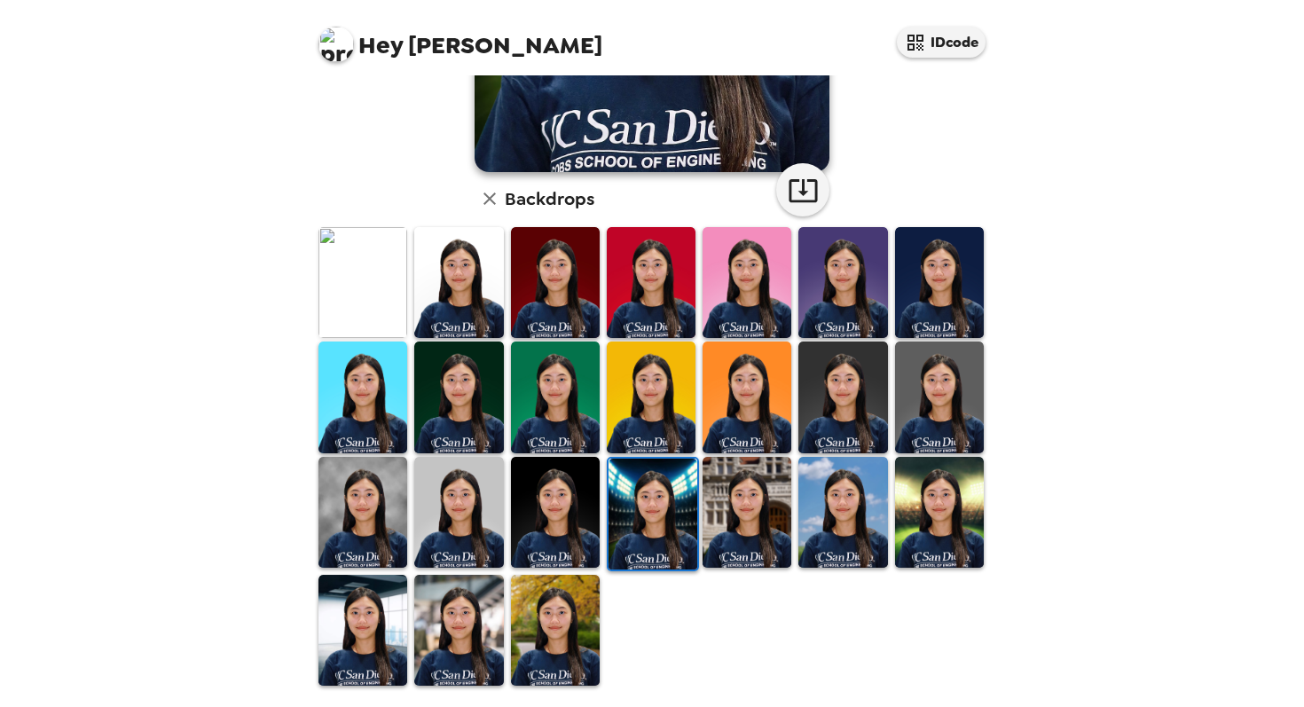
click at [745, 505] on img at bounding box center [747, 512] width 89 height 111
